Goal: Information Seeking & Learning: Learn about a topic

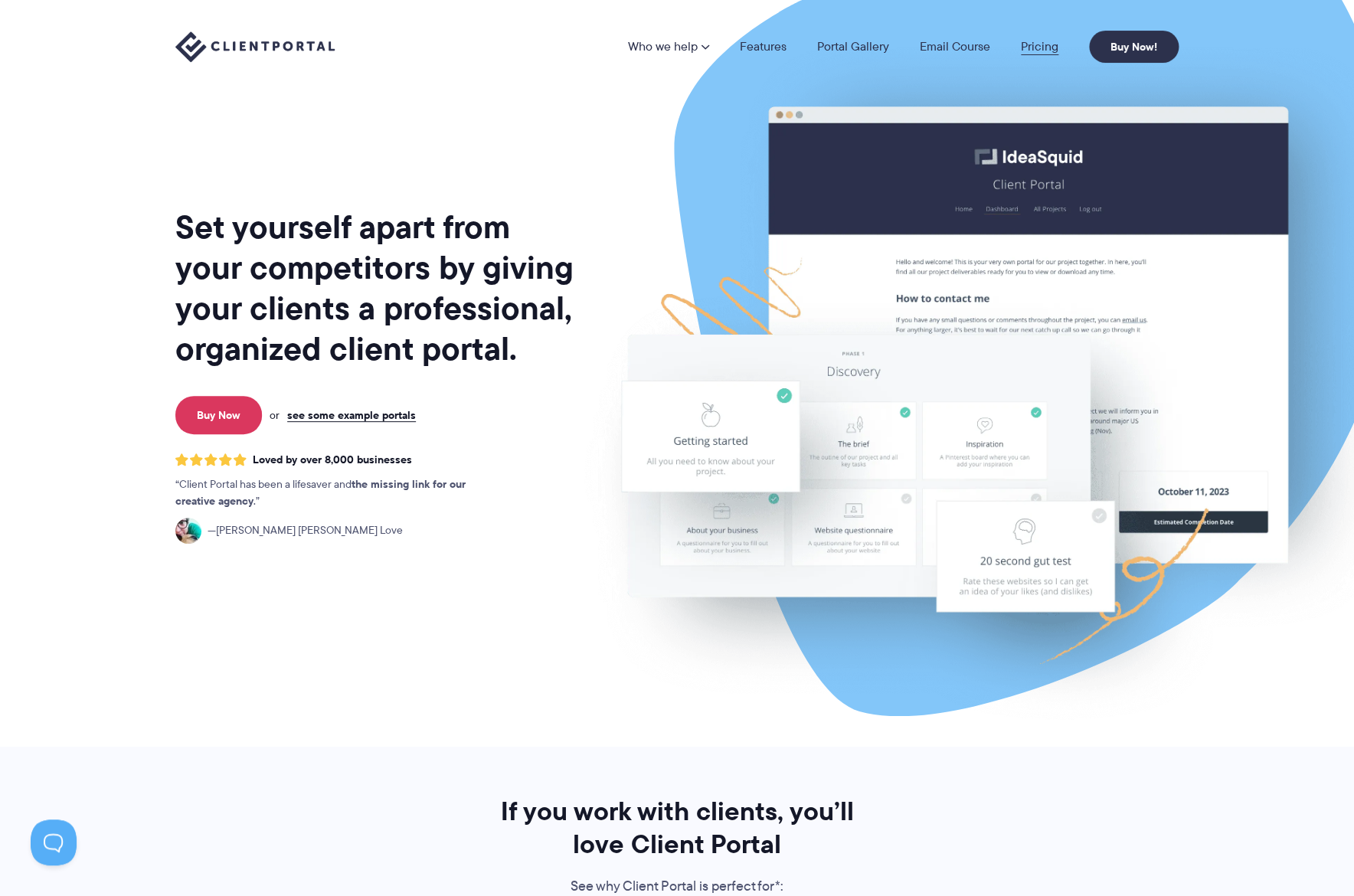
click at [1027, 53] on link "Pricing" at bounding box center [1040, 47] width 38 height 12
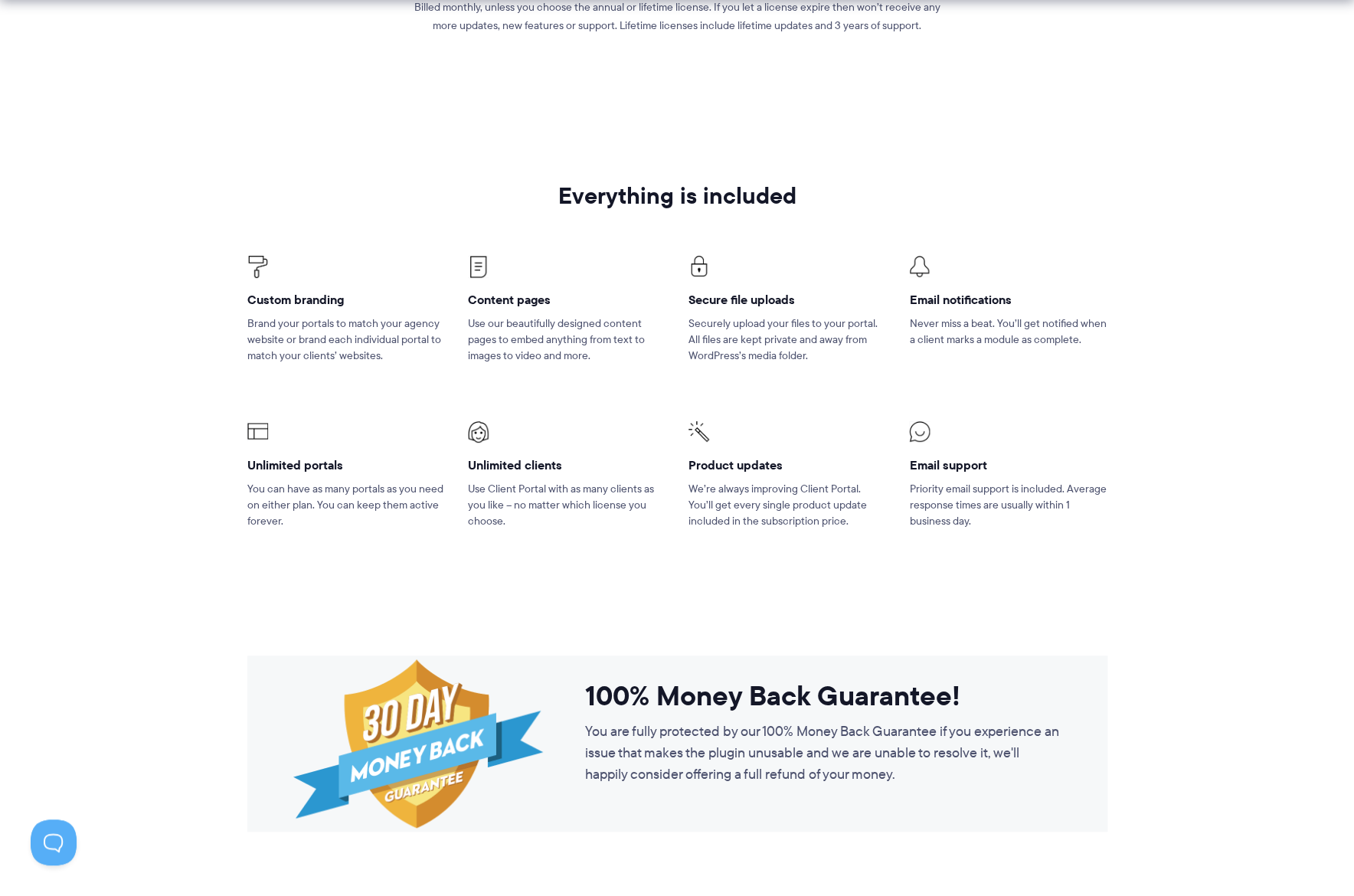
scroll to position [887, 0]
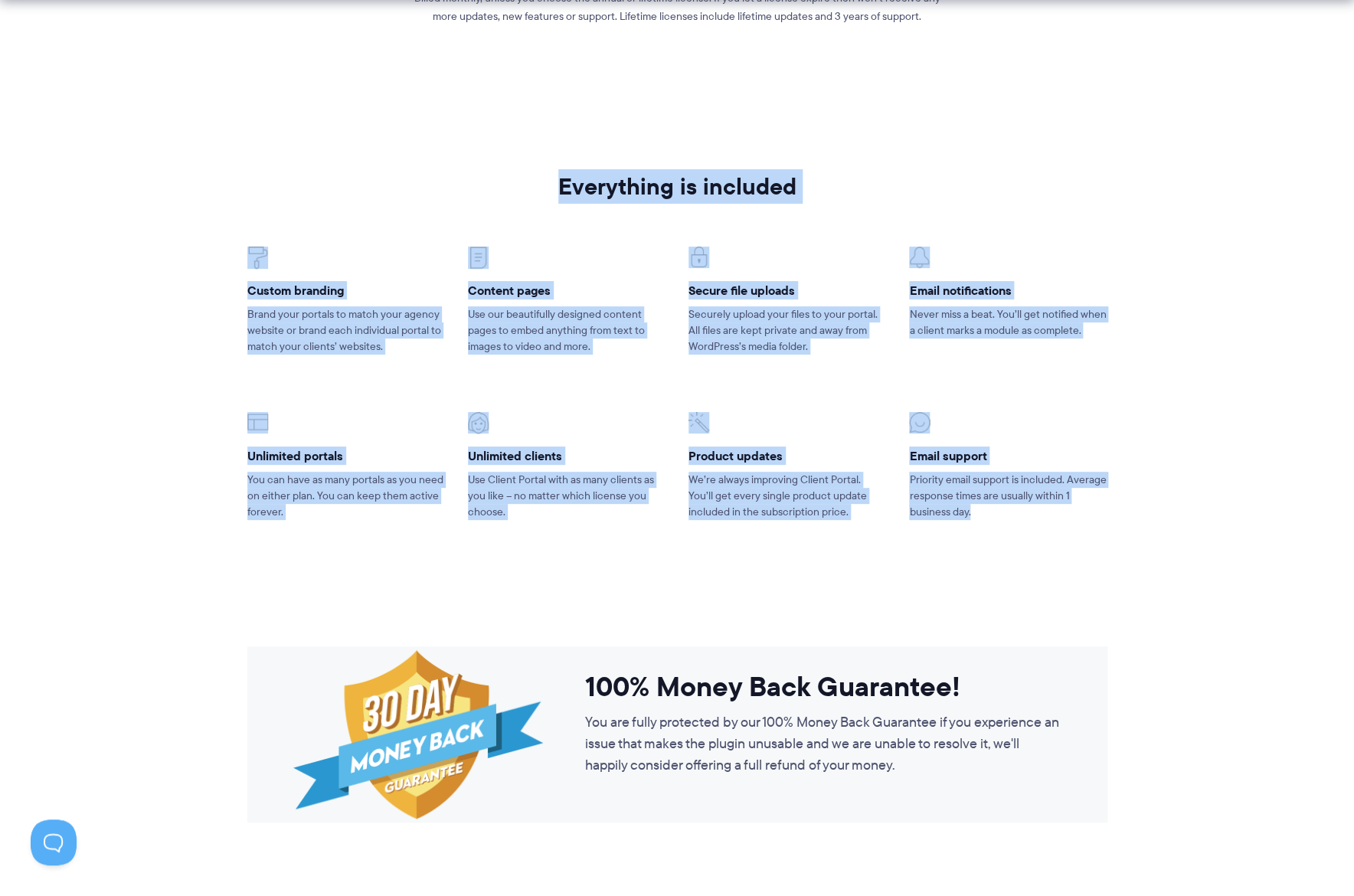
drag, startPoint x: 552, startPoint y: 169, endPoint x: 989, endPoint y: 512, distance: 555.5
click at [989, 512] on section "Everything is included Custom branding Brand your portals to match your agency …" at bounding box center [677, 365] width 1354 height 491
click at [989, 512] on p "Priority email support is included. Average response times are usually within 1…" at bounding box center [1008, 495] width 198 height 48
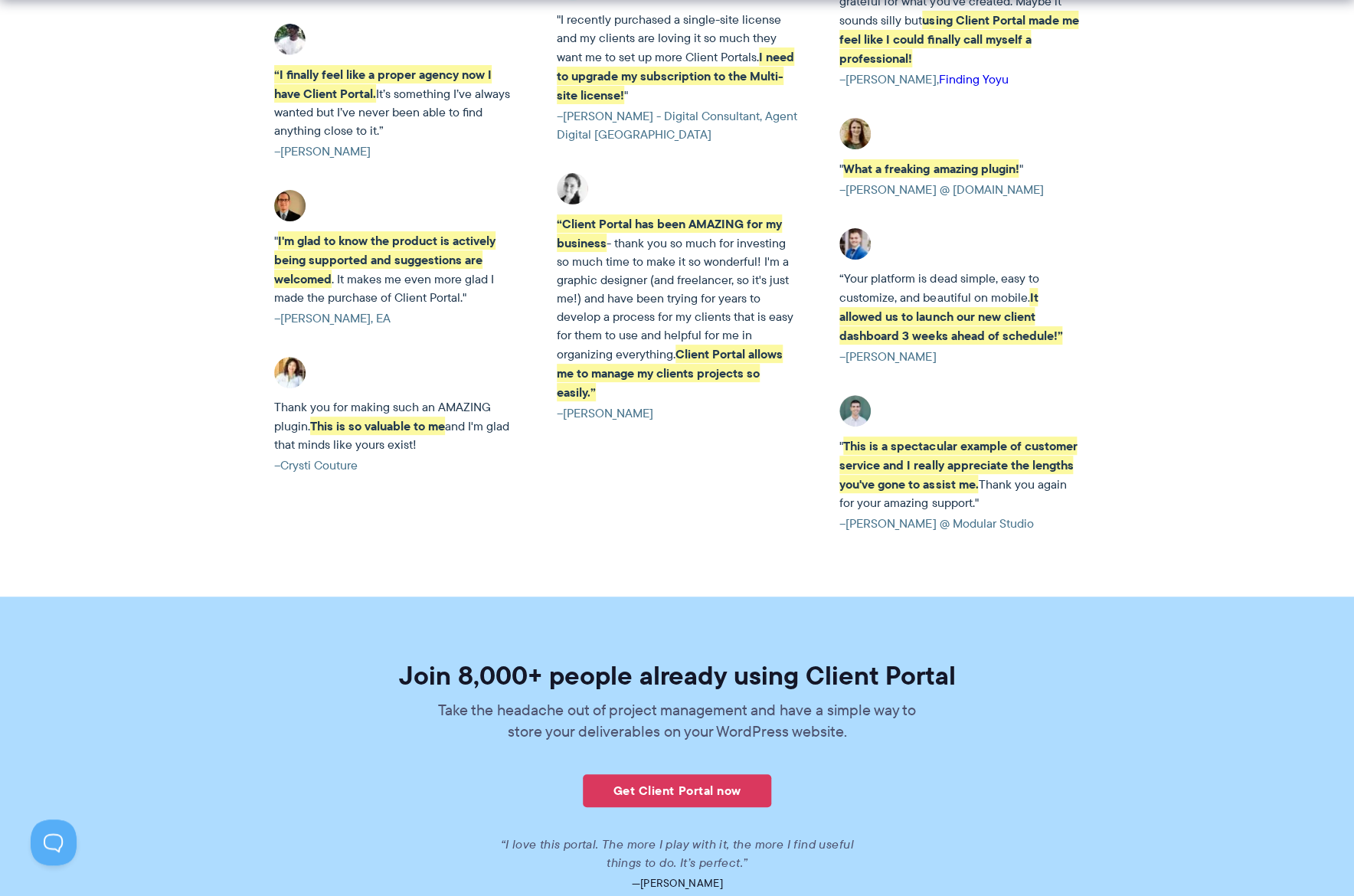
scroll to position [3532, 0]
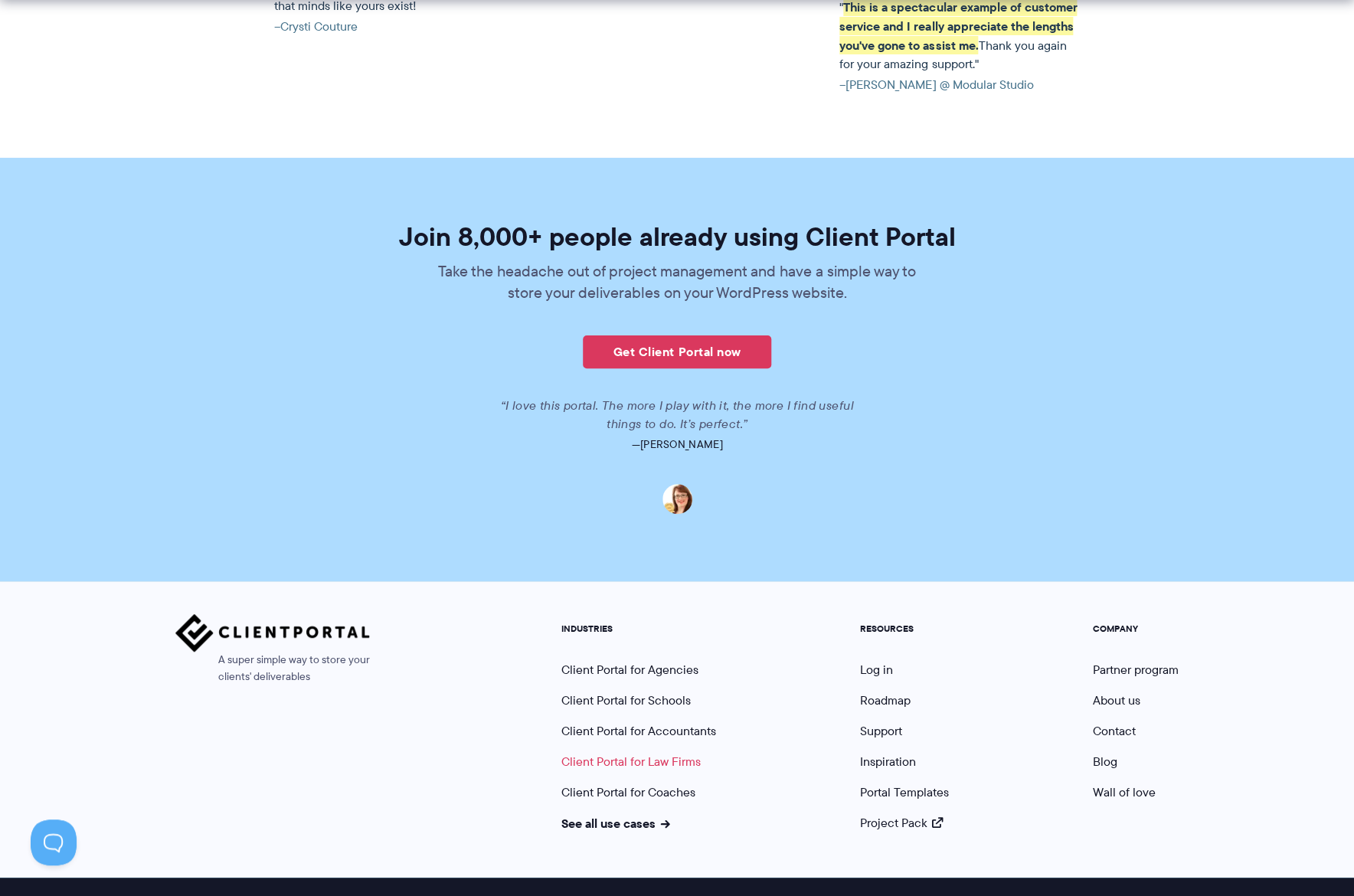
click at [641, 753] on link "Client Portal for Law Firms" at bounding box center [631, 762] width 140 height 18
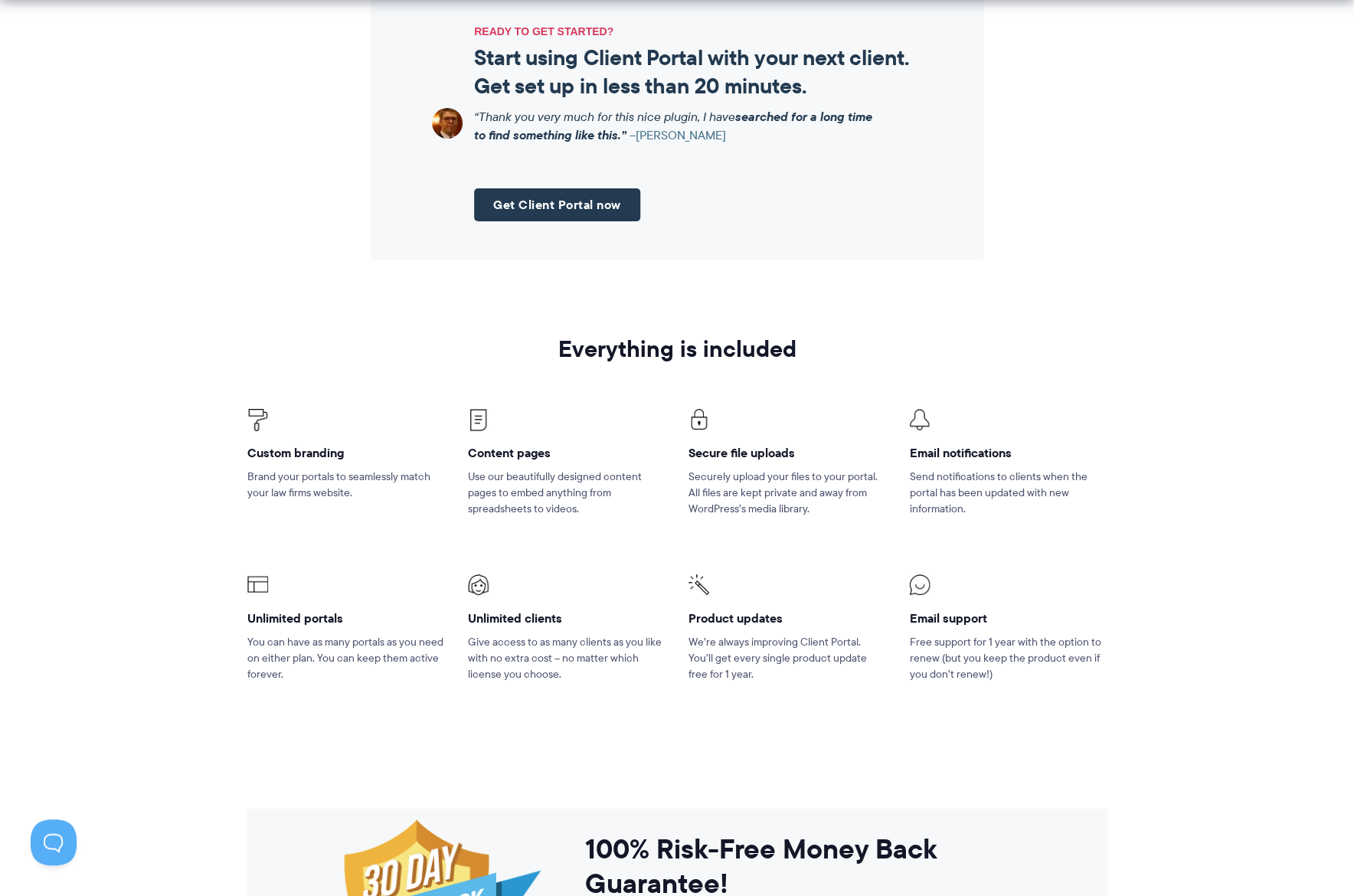
scroll to position [1785, 0]
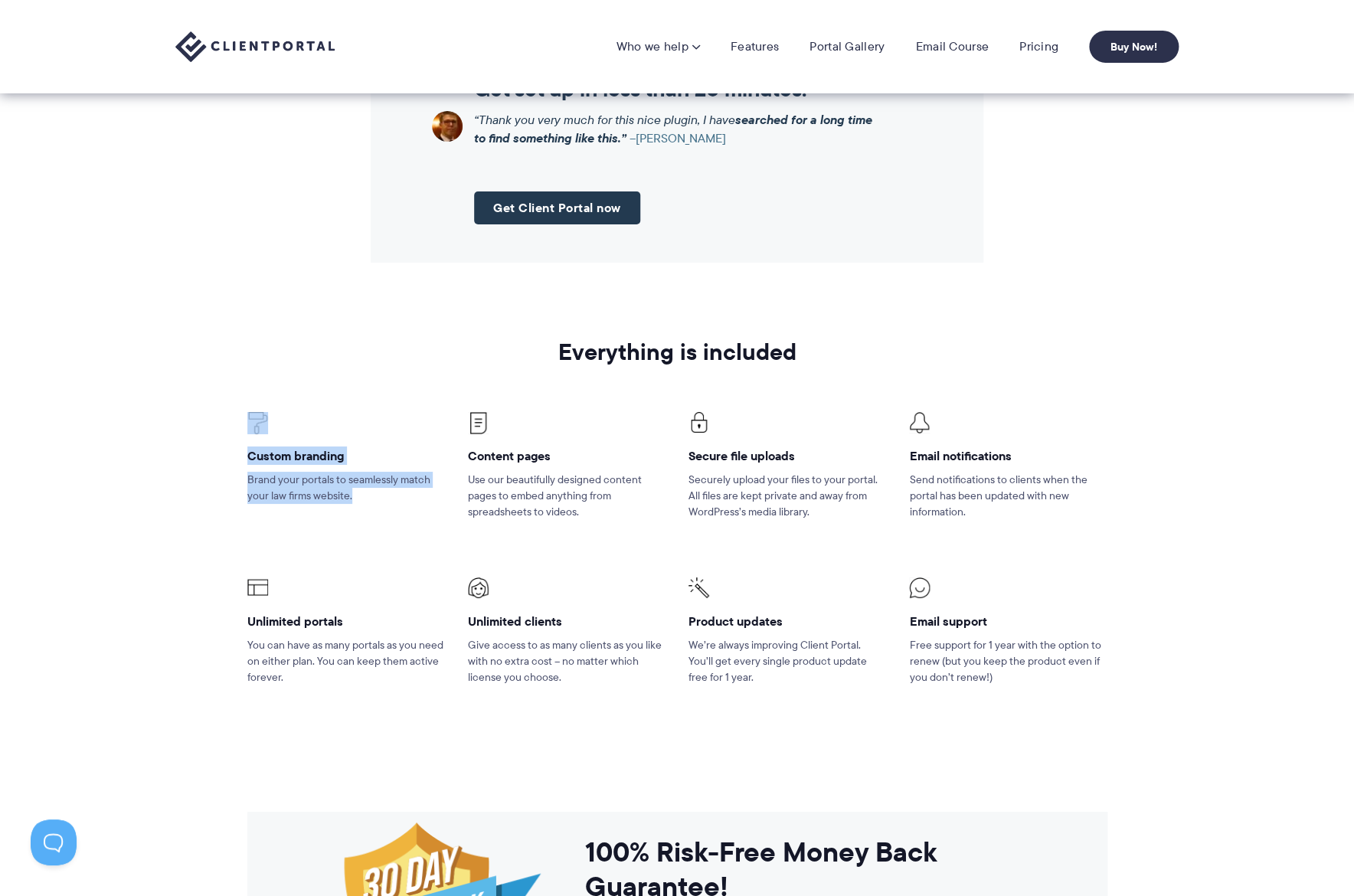
drag, startPoint x: 225, startPoint y: 432, endPoint x: 413, endPoint y: 504, distance: 201.3
click at [413, 504] on section "Everything is included Custom branding Brand your portals to seamlessly match y…" at bounding box center [677, 531] width 1354 height 491
drag, startPoint x: 455, startPoint y: 464, endPoint x: 634, endPoint y: 548, distance: 197.7
click at [634, 548] on ul "Custom branding Brand your portals to seamlessly match your law firms website. …" at bounding box center [678, 549] width 883 height 350
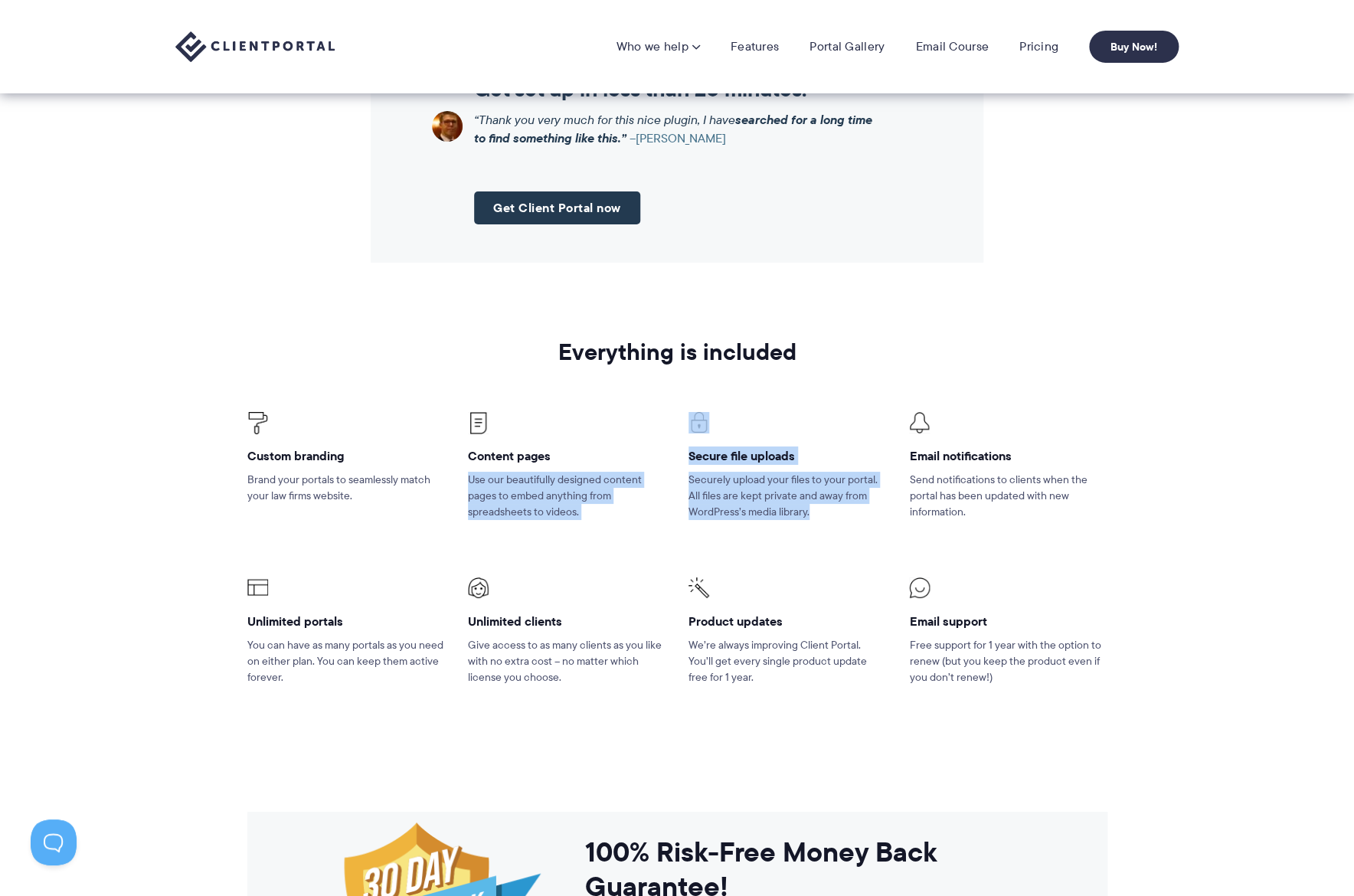
drag, startPoint x: 670, startPoint y: 457, endPoint x: 859, endPoint y: 529, distance: 202.2
click at [859, 528] on ul "Custom branding Brand your portals to seamlessly match your law firms website. …" at bounding box center [678, 549] width 883 height 350
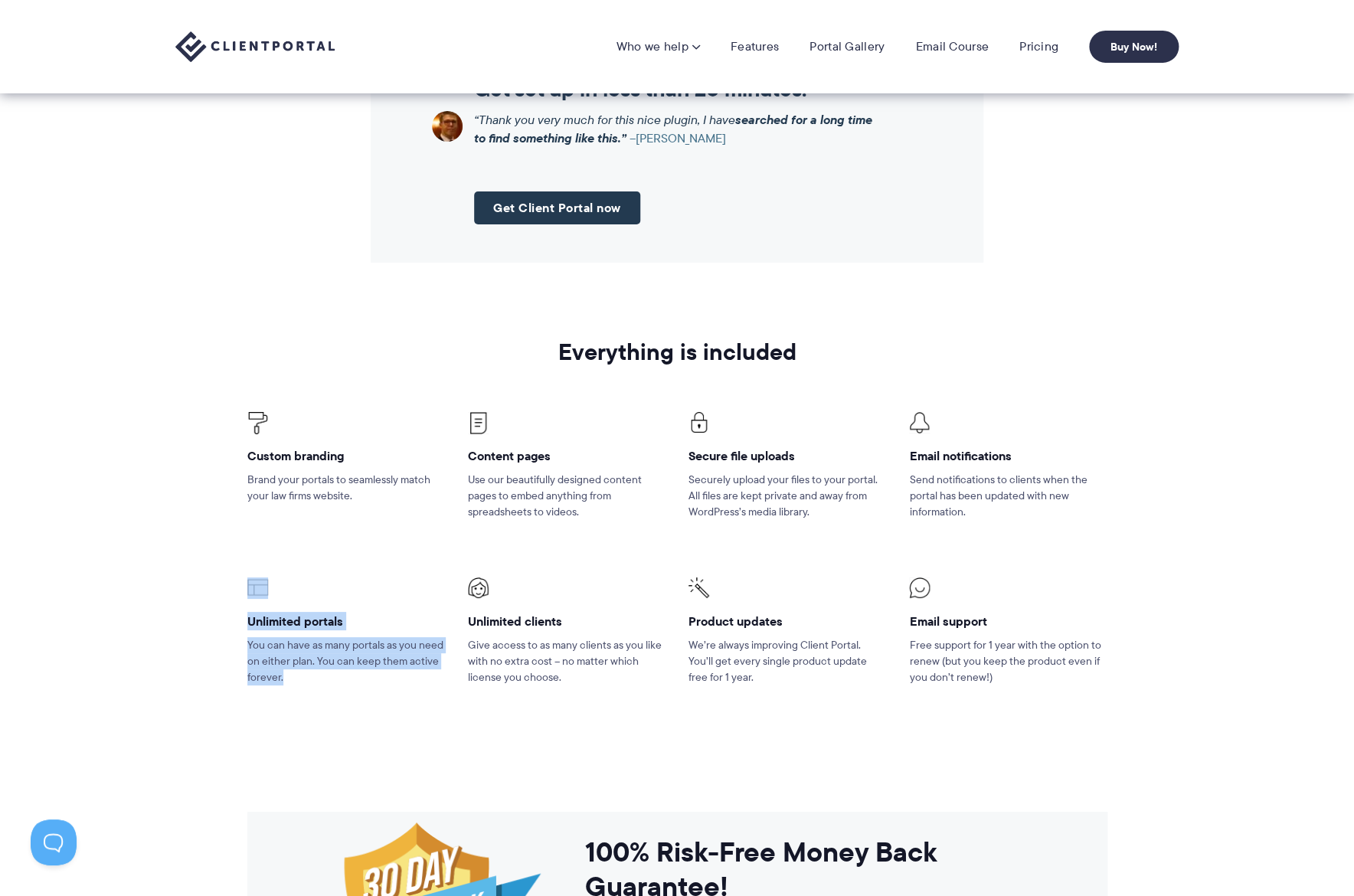
drag, startPoint x: 231, startPoint y: 591, endPoint x: 390, endPoint y: 674, distance: 179.4
click at [389, 674] on section "Everything is included Custom branding Brand your portals to seamlessly match y…" at bounding box center [677, 531] width 1354 height 491
click at [390, 674] on p "You can have as many portals as you need on either plan. You can keep them acti…" at bounding box center [347, 661] width 198 height 48
drag, startPoint x: 455, startPoint y: 620, endPoint x: 649, endPoint y: 679, distance: 202.8
click at [649, 679] on ul "Custom branding Brand your portals to seamlessly match your law firms website. …" at bounding box center [678, 549] width 883 height 350
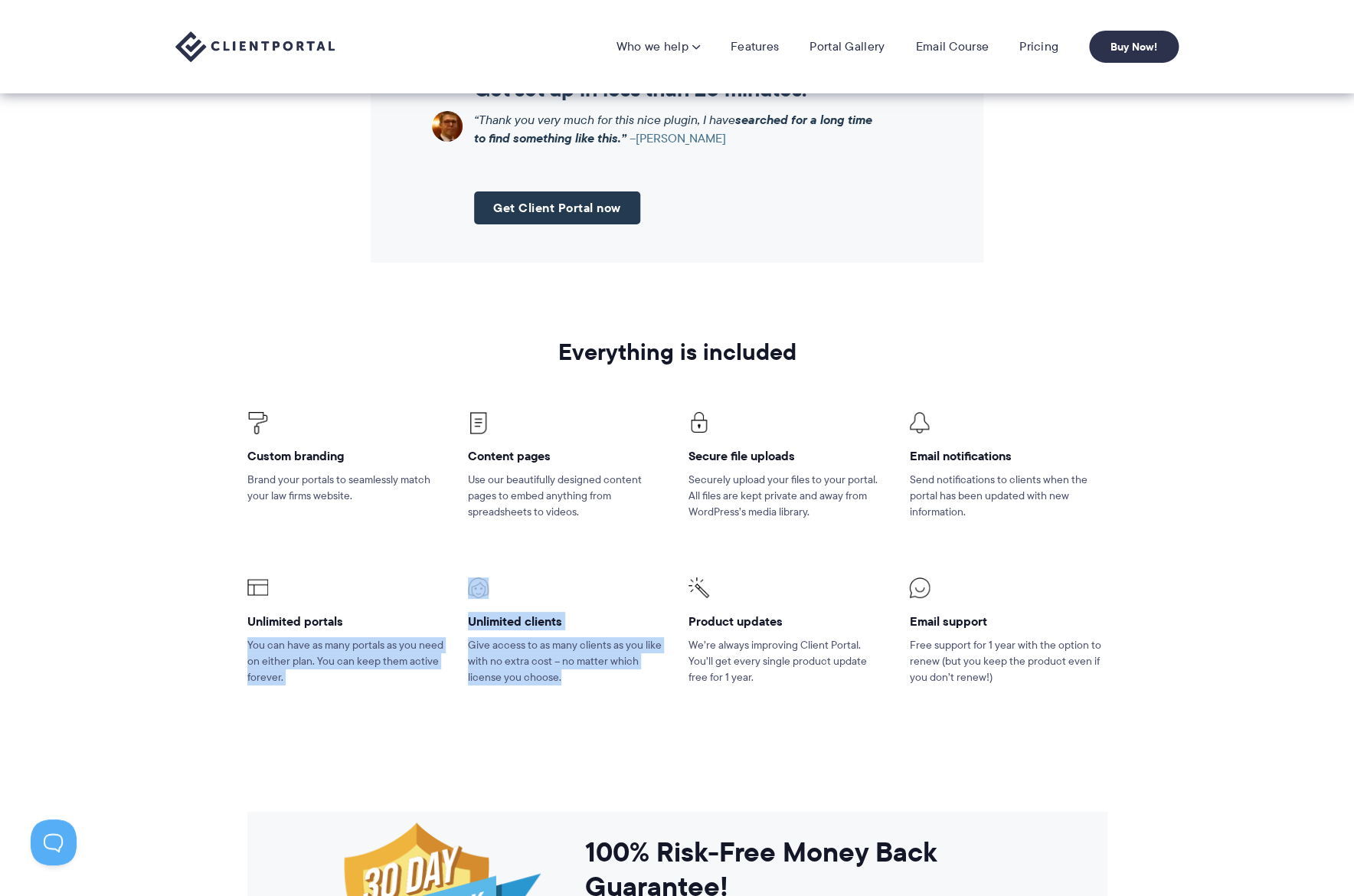
click at [649, 679] on p "Give access to as many clients as you like with no extra cost – no matter which…" at bounding box center [567, 661] width 198 height 48
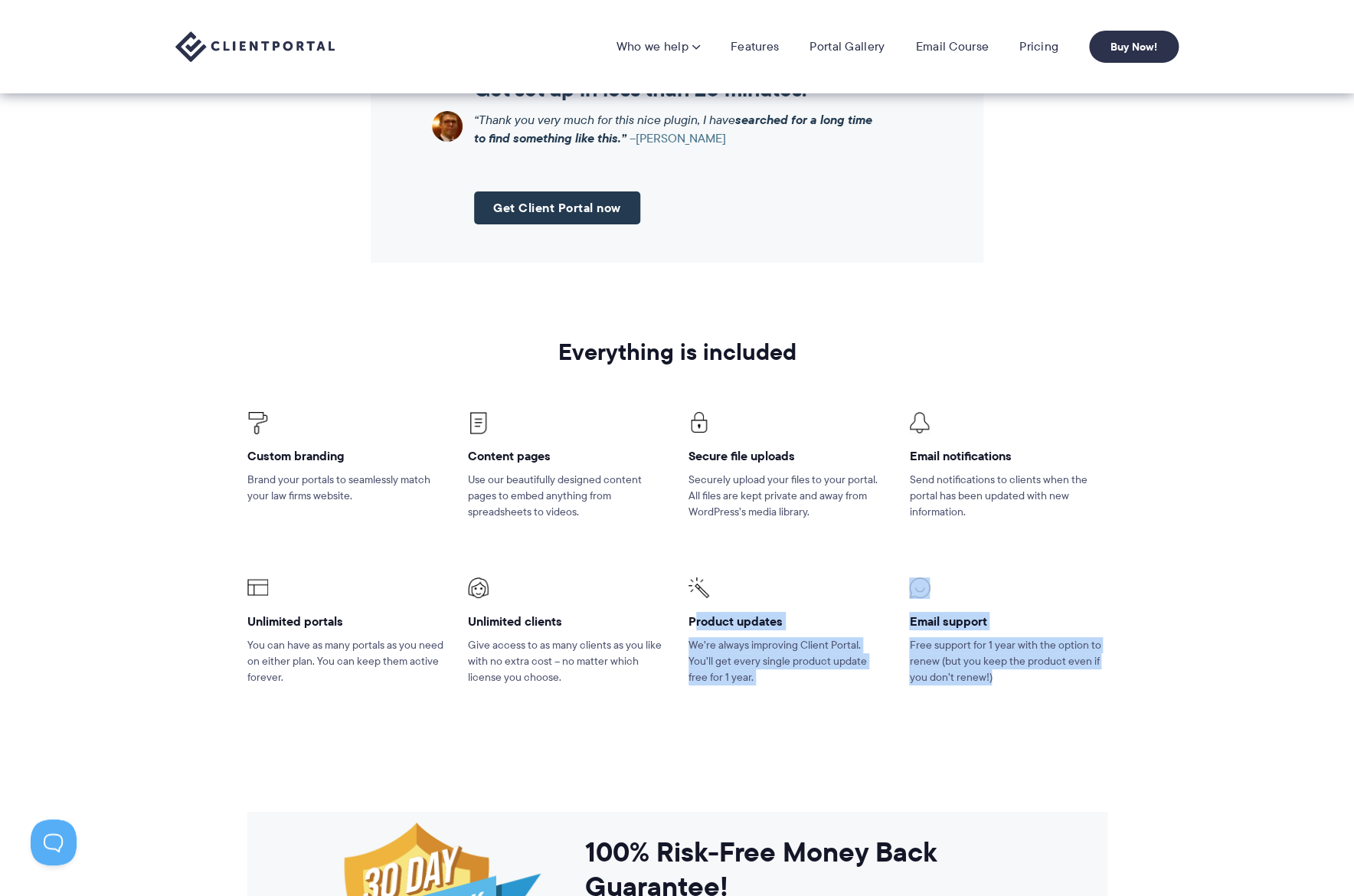
drag, startPoint x: 694, startPoint y: 617, endPoint x: 854, endPoint y: 732, distance: 197.0
click at [854, 732] on section "Everything is included Custom branding Brand your portals to seamlessly match y…" at bounding box center [677, 531] width 1354 height 491
click at [858, 47] on link "Portal Gallery" at bounding box center [847, 47] width 75 height 16
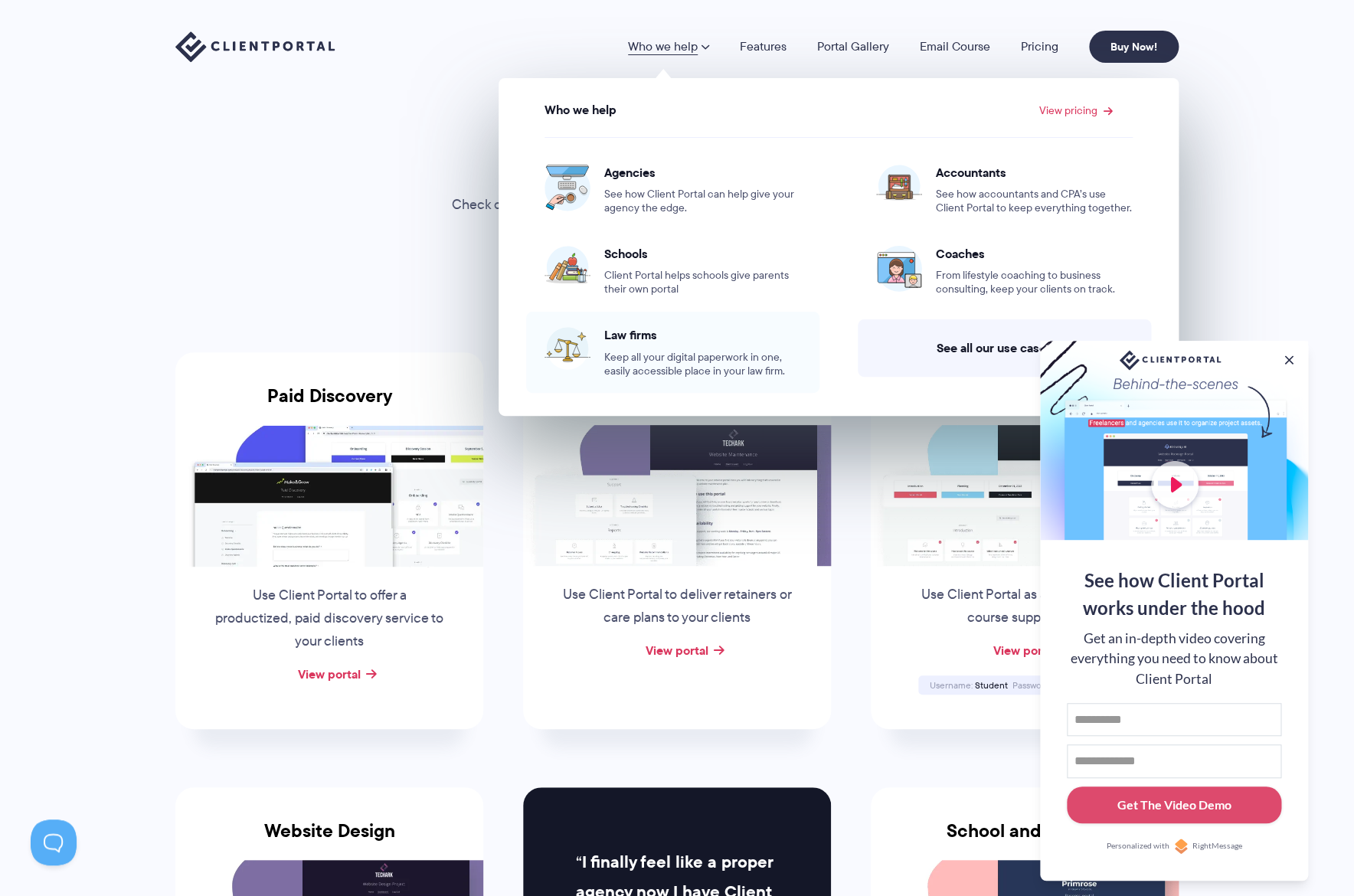
click at [634, 334] on span "Law firms" at bounding box center [702, 334] width 197 height 16
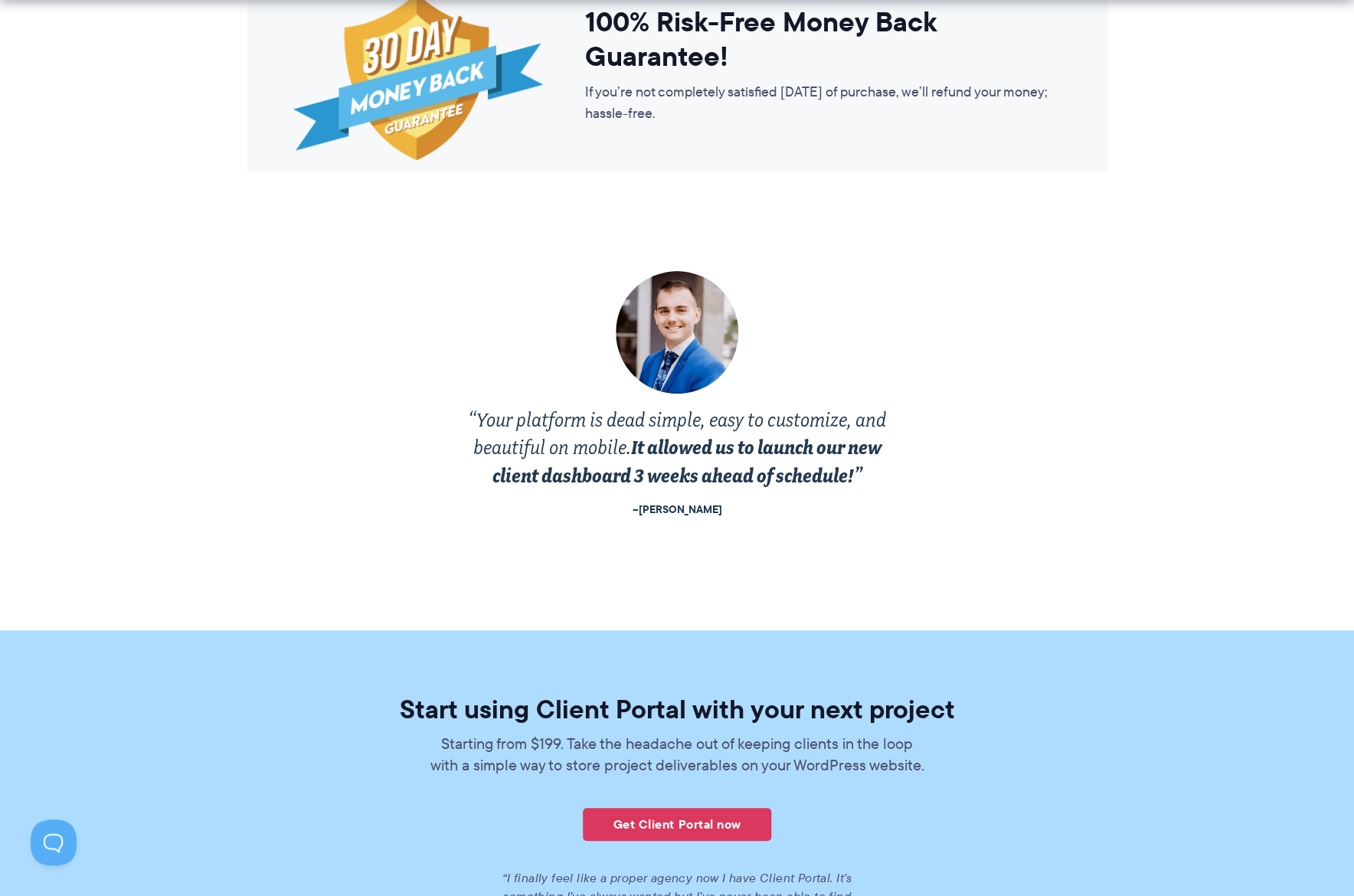
scroll to position [3134, 0]
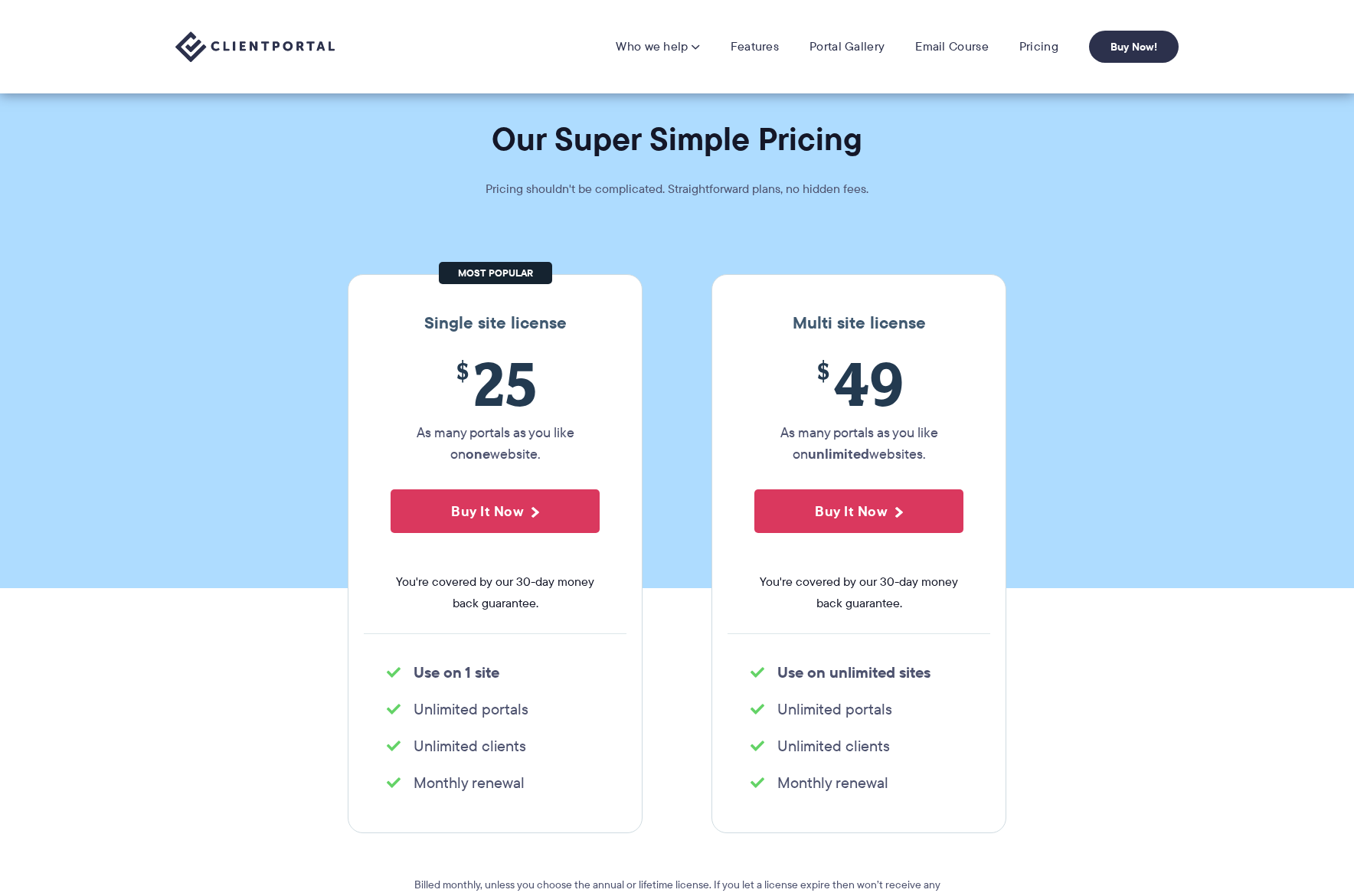
scroll to position [3532, 0]
